Goal: Use online tool/utility: Utilize a website feature to perform a specific function

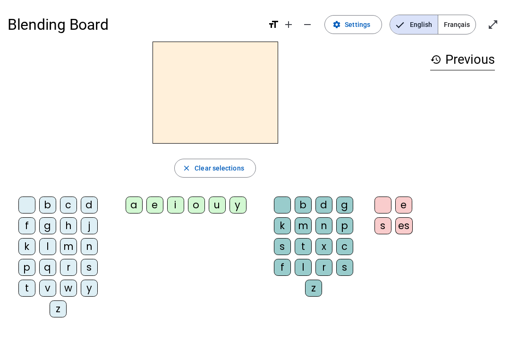
click at [67, 244] on div "m" at bounding box center [68, 246] width 17 height 17
click at [139, 209] on div "a" at bounding box center [134, 204] width 17 height 17
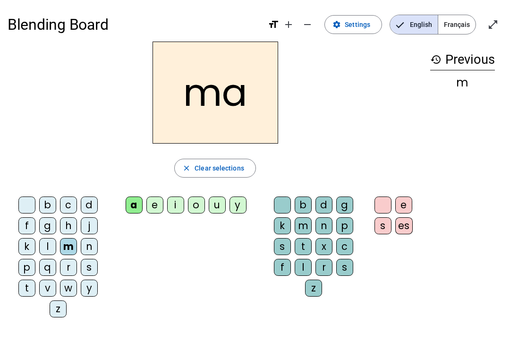
click at [23, 203] on div at bounding box center [26, 204] width 17 height 17
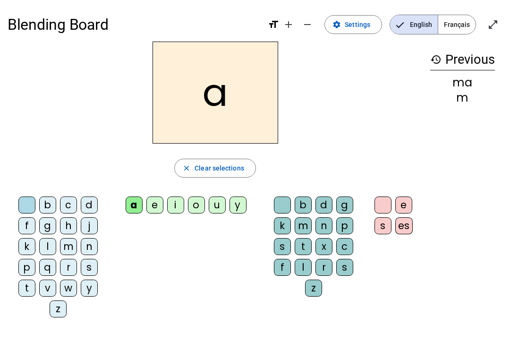
click at [46, 282] on div "v" at bounding box center [47, 287] width 17 height 17
click at [24, 208] on div at bounding box center [26, 204] width 17 height 17
click at [25, 293] on div "t" at bounding box center [26, 287] width 17 height 17
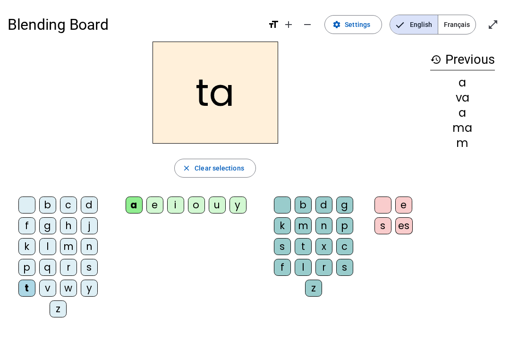
click at [27, 206] on div at bounding box center [26, 204] width 17 height 17
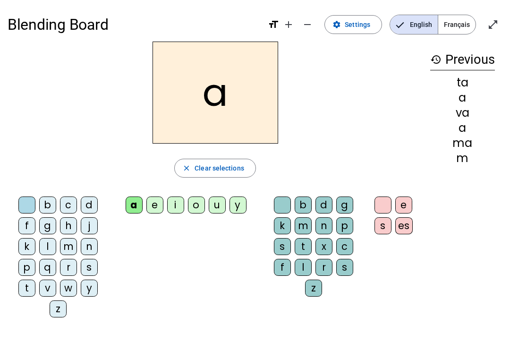
click at [46, 246] on div "l" at bounding box center [47, 246] width 17 height 17
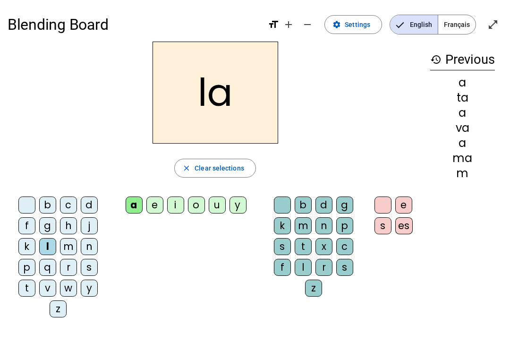
click at [152, 212] on div "e" at bounding box center [154, 204] width 17 height 17
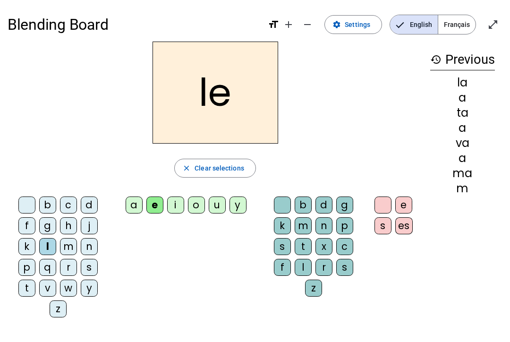
click at [25, 206] on div at bounding box center [26, 204] width 17 height 17
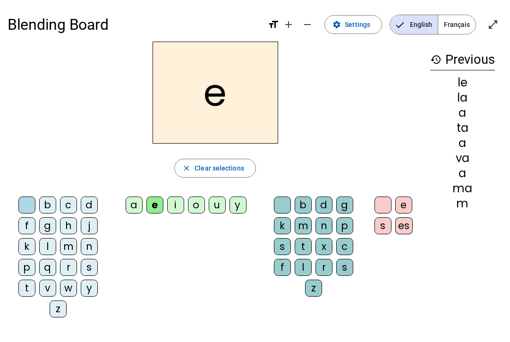
click at [85, 227] on div "j" at bounding box center [89, 225] width 17 height 17
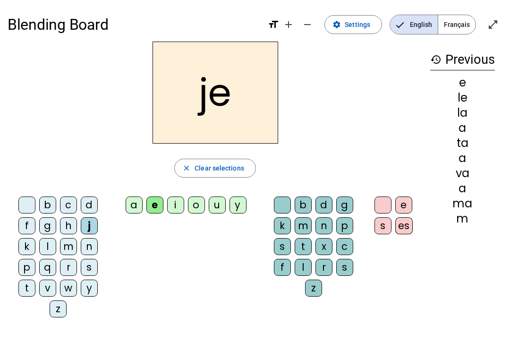
click at [97, 246] on div "n" at bounding box center [89, 246] width 17 height 17
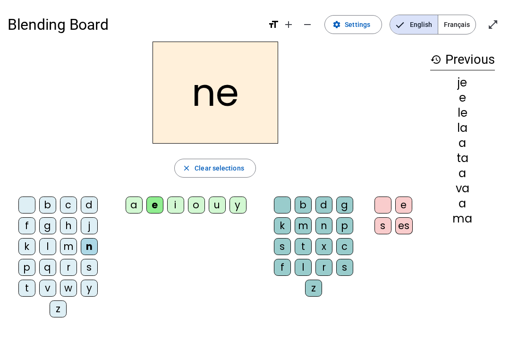
click at [349, 217] on div "ma" at bounding box center [462, 218] width 65 height 11
click at [349, 232] on div "history Previous je e le la a ta a va a ma" at bounding box center [462, 176] width 80 height 268
click at [349, 18] on span "Français" at bounding box center [456, 24] width 37 height 19
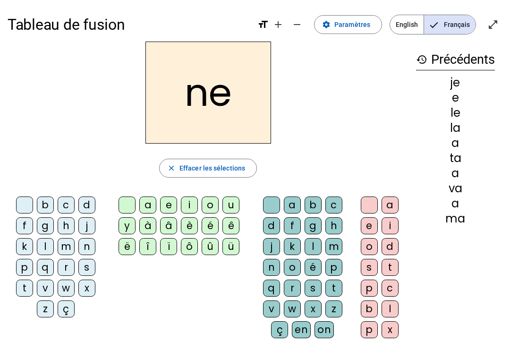
click at [17, 204] on div at bounding box center [24, 204] width 17 height 17
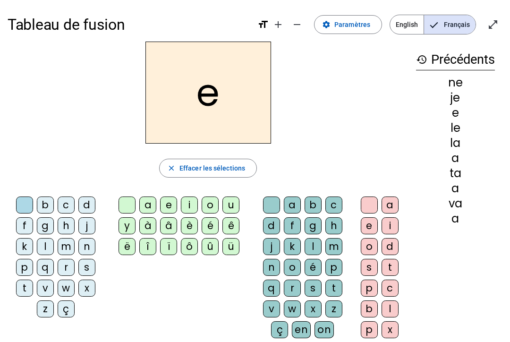
click at [88, 205] on div "d" at bounding box center [86, 204] width 17 height 17
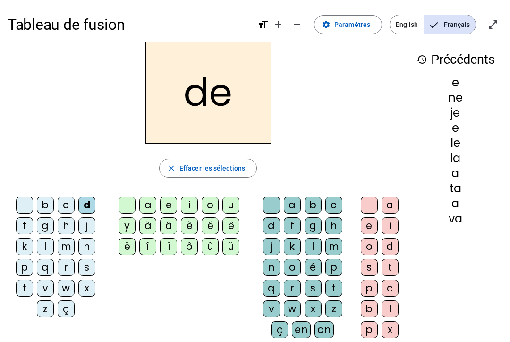
click at [132, 205] on div at bounding box center [126, 204] width 17 height 17
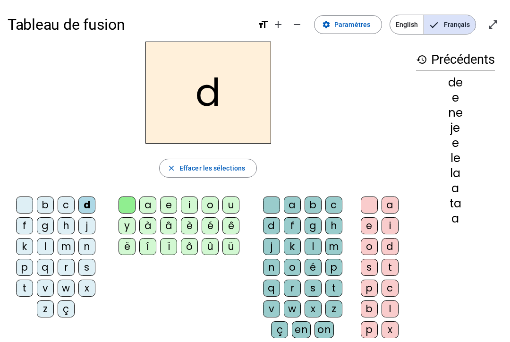
click at [236, 205] on div "u" at bounding box center [230, 204] width 17 height 17
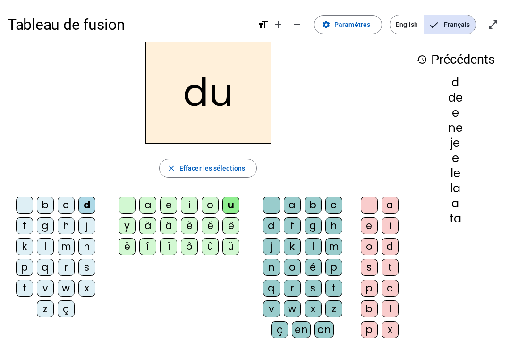
click at [24, 292] on div "t" at bounding box center [24, 287] width 17 height 17
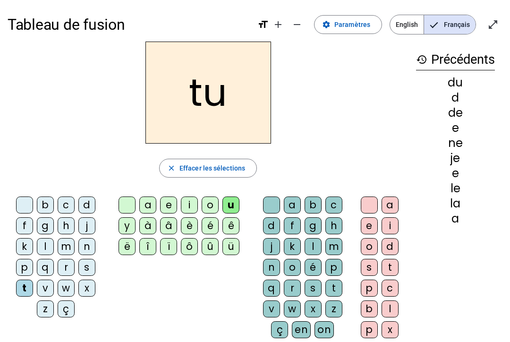
click at [19, 203] on div at bounding box center [24, 204] width 17 height 17
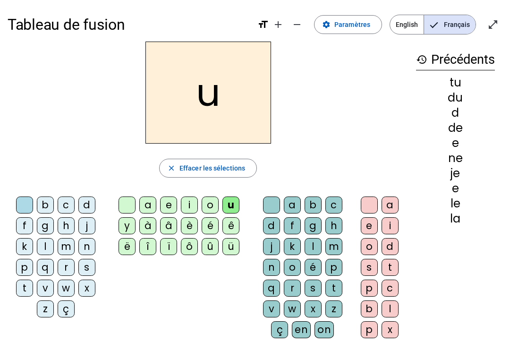
click at [41, 202] on div "b" at bounding box center [45, 204] width 17 height 17
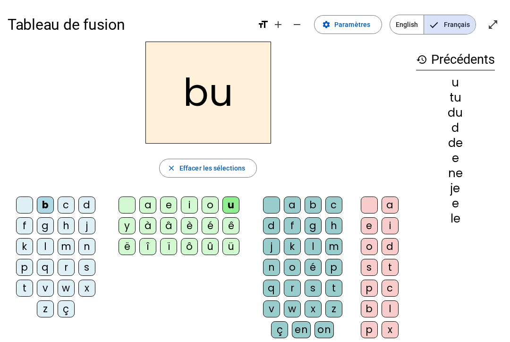
click at [315, 285] on div "s" at bounding box center [312, 287] width 17 height 17
